Goal: Transaction & Acquisition: Purchase product/service

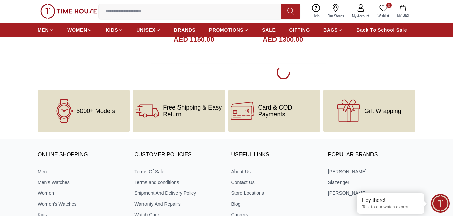
scroll to position [1279, 0]
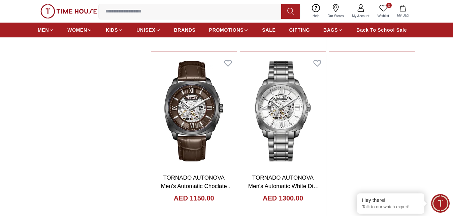
scroll to position [1043, 0]
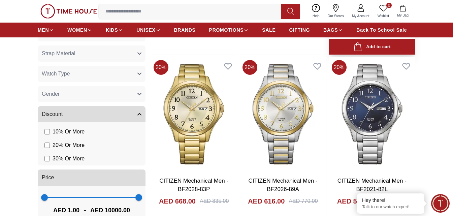
scroll to position [337, 0]
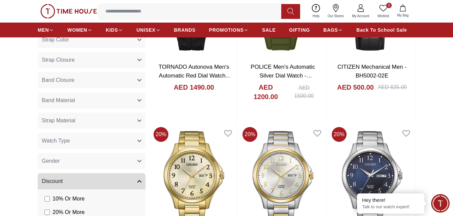
click at [138, 121] on icon "button" at bounding box center [139, 120] width 4 height 4
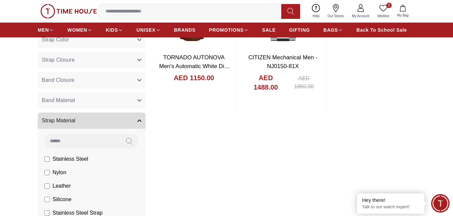
click at [77, 100] on button "Band Material" at bounding box center [92, 100] width 108 height 16
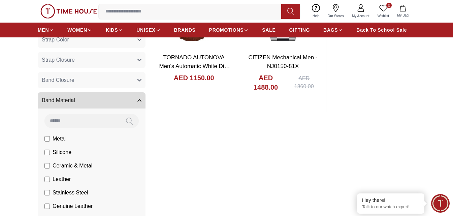
click at [88, 99] on button "Band Material" at bounding box center [92, 100] width 108 height 16
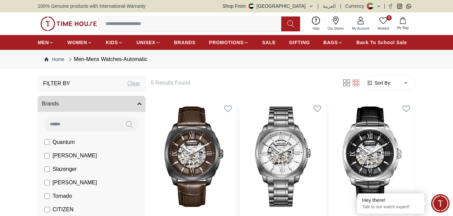
scroll to position [34, 0]
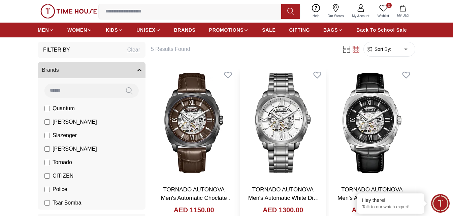
click at [279, 120] on img at bounding box center [283, 123] width 86 height 114
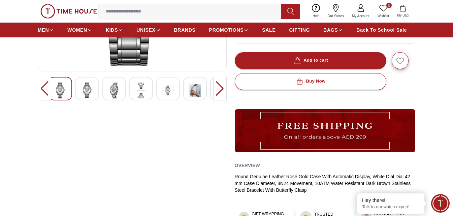
scroll to position [168, 0]
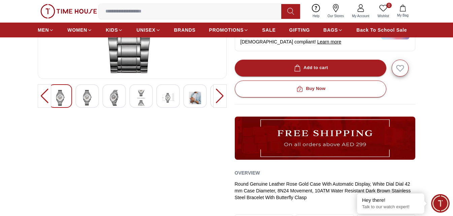
click at [221, 95] on div at bounding box center [219, 96] width 13 height 24
click at [219, 96] on div at bounding box center [219, 96] width 13 height 24
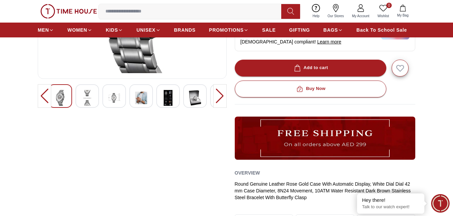
click at [219, 97] on div at bounding box center [219, 96] width 13 height 24
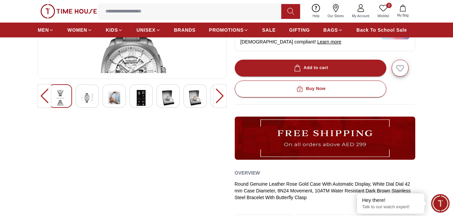
click at [219, 97] on div at bounding box center [219, 96] width 13 height 24
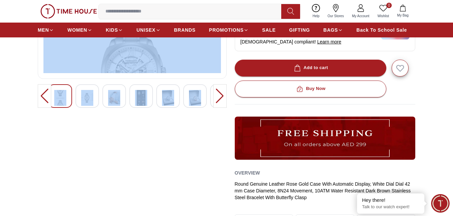
click at [219, 97] on div at bounding box center [219, 96] width 13 height 24
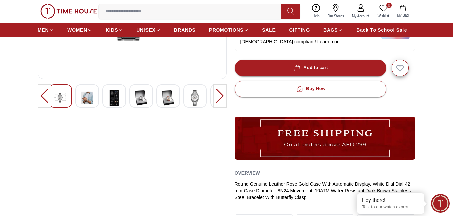
click at [219, 97] on div at bounding box center [219, 96] width 13 height 24
click at [218, 97] on div at bounding box center [219, 96] width 13 height 24
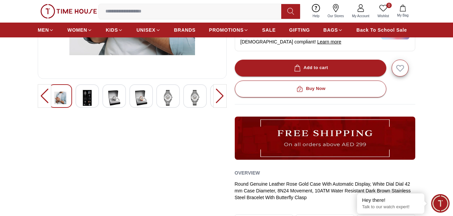
click at [217, 99] on div at bounding box center [219, 96] width 13 height 24
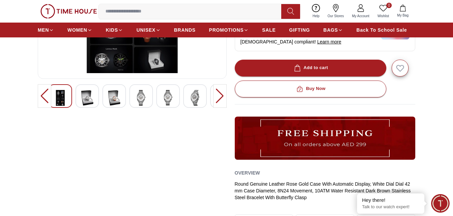
click at [218, 95] on div at bounding box center [219, 96] width 13 height 24
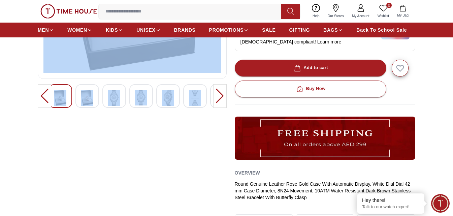
click at [218, 95] on div at bounding box center [219, 96] width 13 height 24
click at [188, 126] on div "0%" at bounding box center [132, 80] width 189 height 349
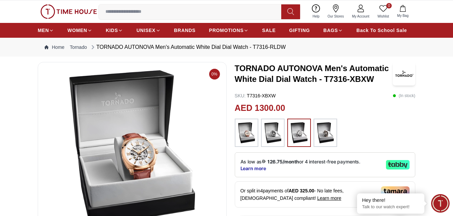
scroll to position [0, 0]
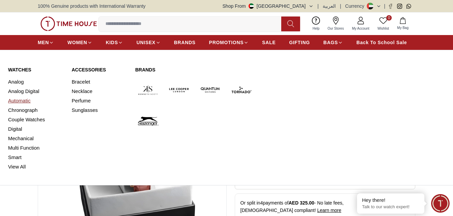
click at [28, 99] on link "Automatic" at bounding box center [36, 100] width 56 height 9
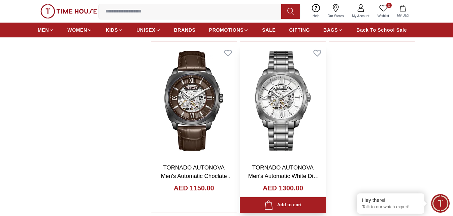
scroll to position [1144, 0]
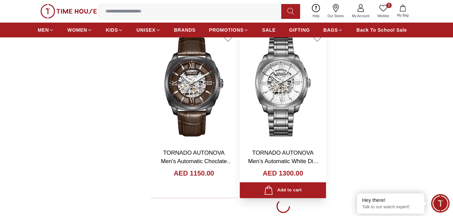
scroll to position [1212, 0]
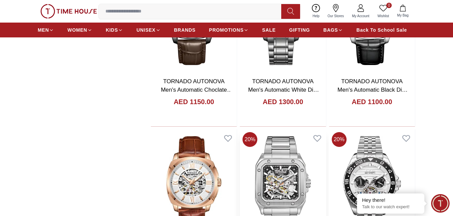
scroll to position [1313, 0]
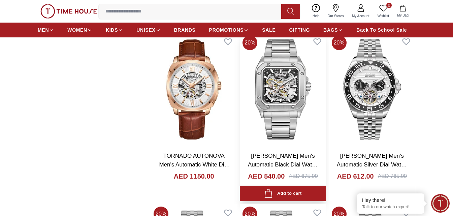
click at [277, 95] on img at bounding box center [283, 90] width 86 height 114
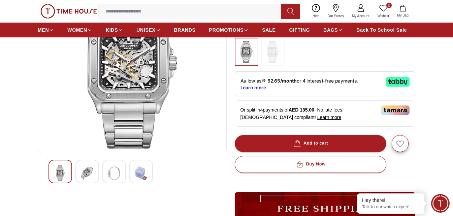
scroll to position [101, 0]
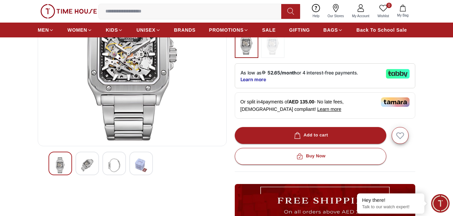
click at [85, 163] on img at bounding box center [87, 165] width 12 height 16
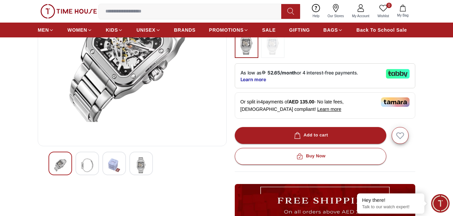
click at [115, 166] on img at bounding box center [114, 165] width 12 height 16
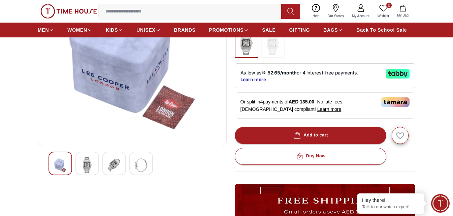
click at [133, 170] on div at bounding box center [141, 163] width 24 height 24
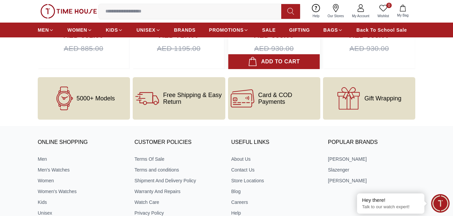
scroll to position [875, 0]
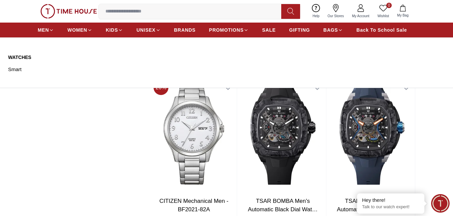
scroll to position [3620, 0]
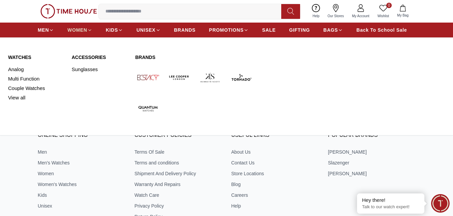
scroll to position [3618, 0]
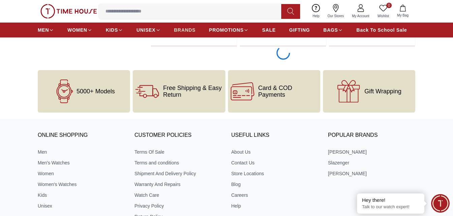
scroll to position [3618, 0]
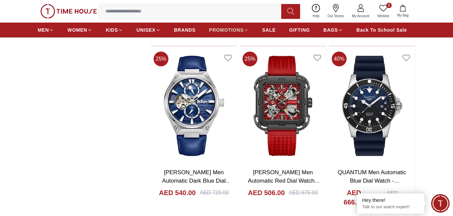
scroll to position [4880, 0]
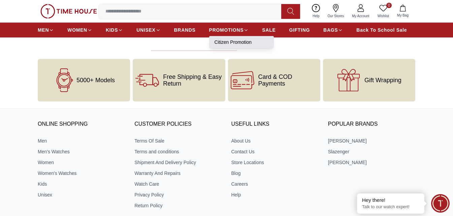
click at [232, 43] on link "Citizen Promotion" at bounding box center [241, 42] width 54 height 7
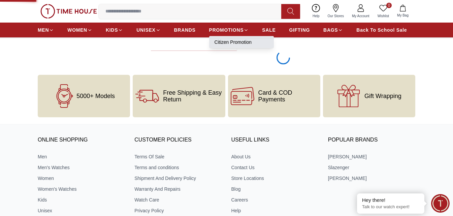
scroll to position [5760, 0]
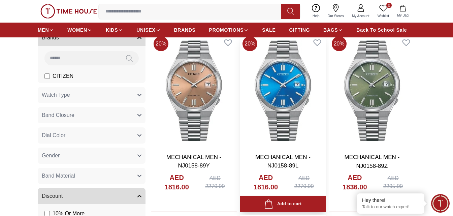
scroll to position [202, 0]
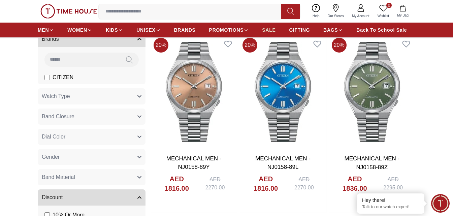
click at [271, 28] on span "SALE" at bounding box center [268, 30] width 13 height 7
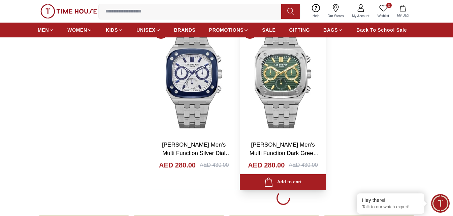
scroll to position [1245, 0]
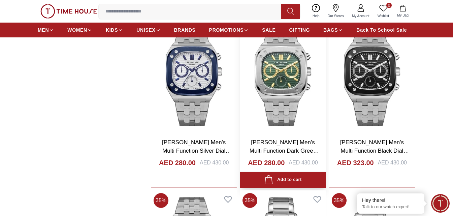
scroll to position [1313, 0]
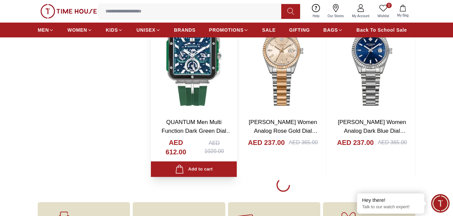
scroll to position [3571, 0]
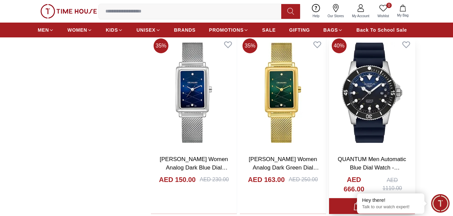
scroll to position [3803, 0]
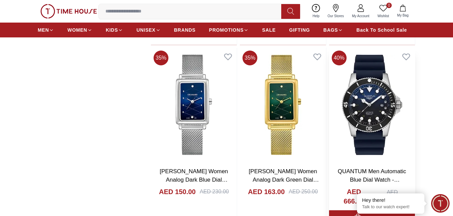
click at [364, 91] on img at bounding box center [372, 105] width 86 height 114
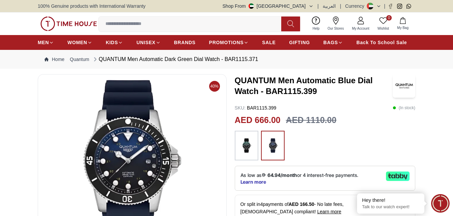
click at [250, 147] on img at bounding box center [246, 145] width 17 height 23
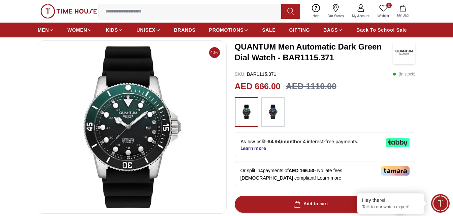
scroll to position [67, 0]
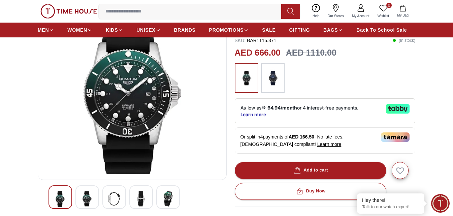
click at [94, 201] on div at bounding box center [87, 197] width 24 height 24
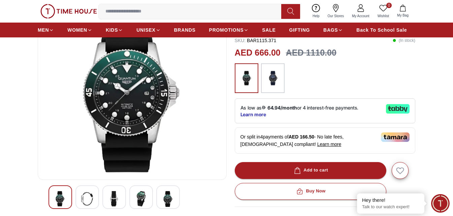
click at [108, 199] on div at bounding box center [114, 197] width 24 height 24
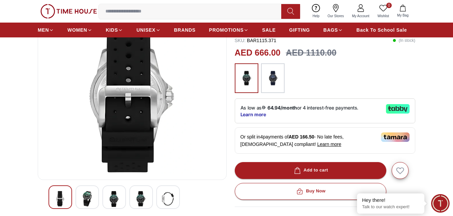
click at [140, 200] on img at bounding box center [141, 198] width 12 height 15
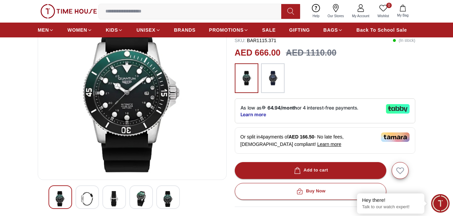
click at [163, 201] on img at bounding box center [168, 199] width 12 height 16
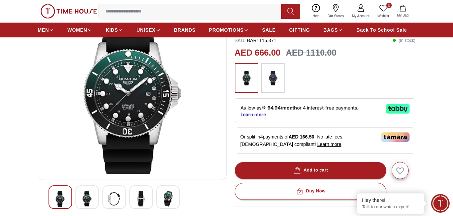
click at [105, 201] on div at bounding box center [114, 197] width 24 height 24
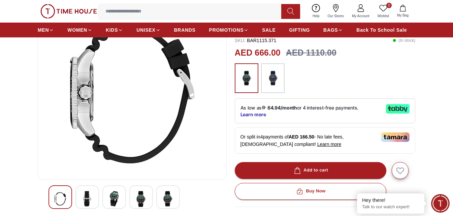
click at [92, 196] on img at bounding box center [87, 198] width 12 height 15
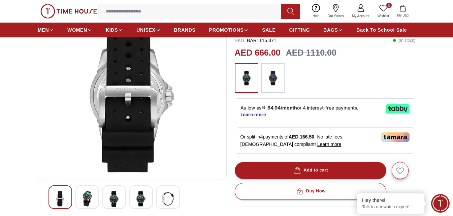
click at [118, 198] on img at bounding box center [114, 199] width 12 height 16
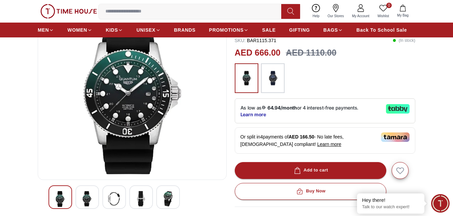
click at [160, 200] on div at bounding box center [168, 197] width 24 height 24
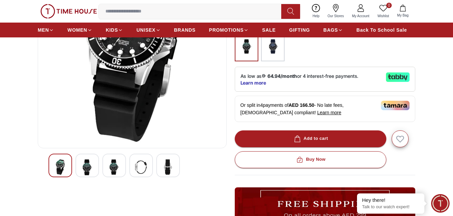
scroll to position [101, 0]
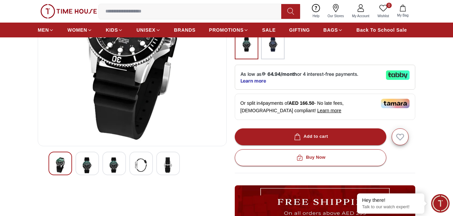
click at [84, 164] on img at bounding box center [87, 165] width 12 height 16
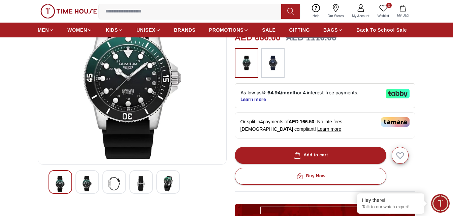
scroll to position [67, 0]
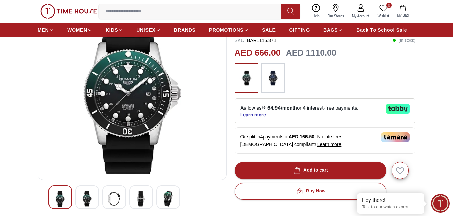
click at [118, 197] on img at bounding box center [114, 198] width 12 height 15
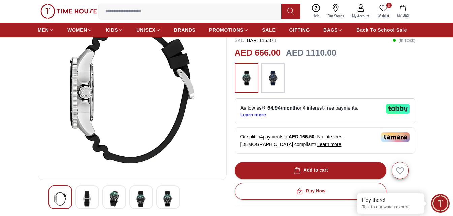
click at [144, 197] on img at bounding box center [141, 199] width 12 height 16
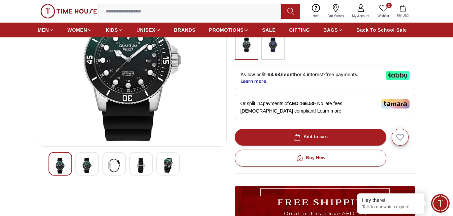
scroll to position [101, 0]
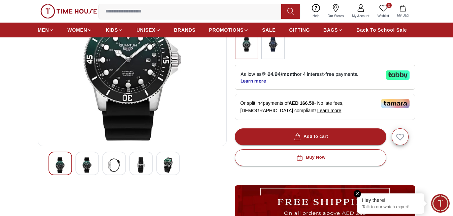
click at [355, 193] on em "Close tooltip" at bounding box center [356, 193] width 7 height 7
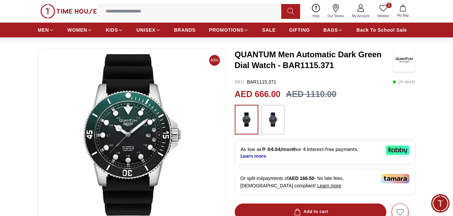
scroll to position [0, 0]
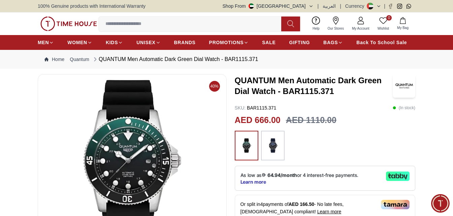
click at [275, 146] on img at bounding box center [272, 145] width 17 height 23
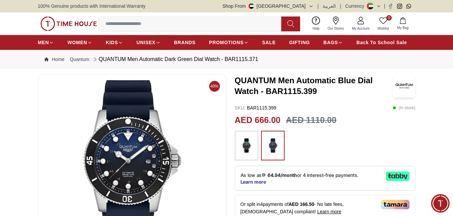
click at [241, 144] on img at bounding box center [246, 145] width 17 height 23
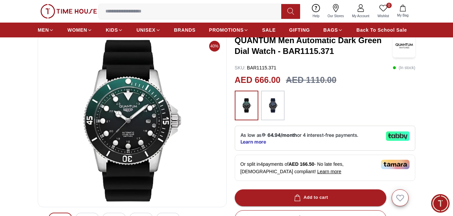
scroll to position [34, 0]
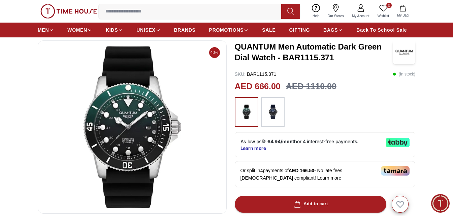
click at [140, 133] on img at bounding box center [131, 127] width 177 height 162
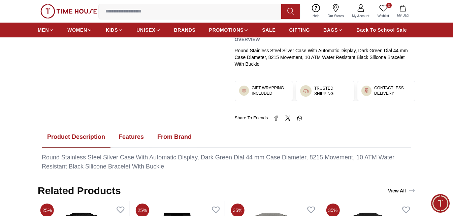
scroll to position [337, 0]
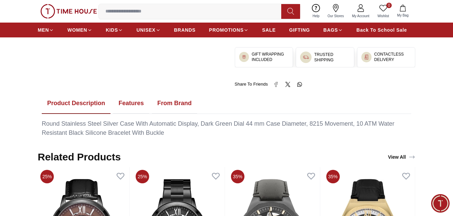
click at [176, 105] on button "From Brand" at bounding box center [174, 103] width 45 height 21
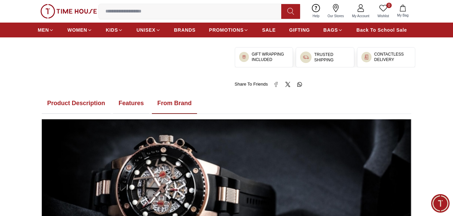
click at [126, 102] on button "Features" at bounding box center [131, 103] width 36 height 21
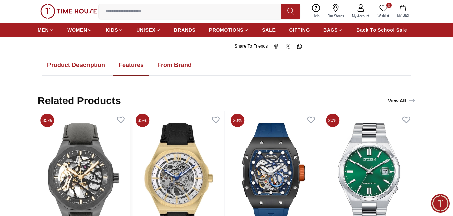
scroll to position [370, 0]
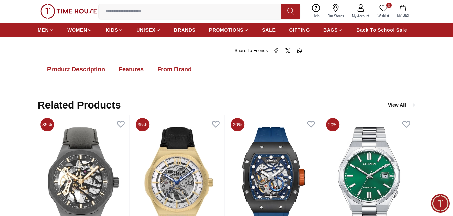
click at [88, 72] on button "Product Description" at bounding box center [76, 69] width 69 height 21
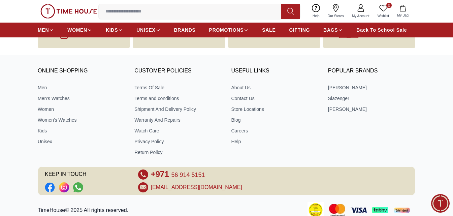
scroll to position [942, 0]
